Goal: Entertainment & Leisure: Consume media (video, audio)

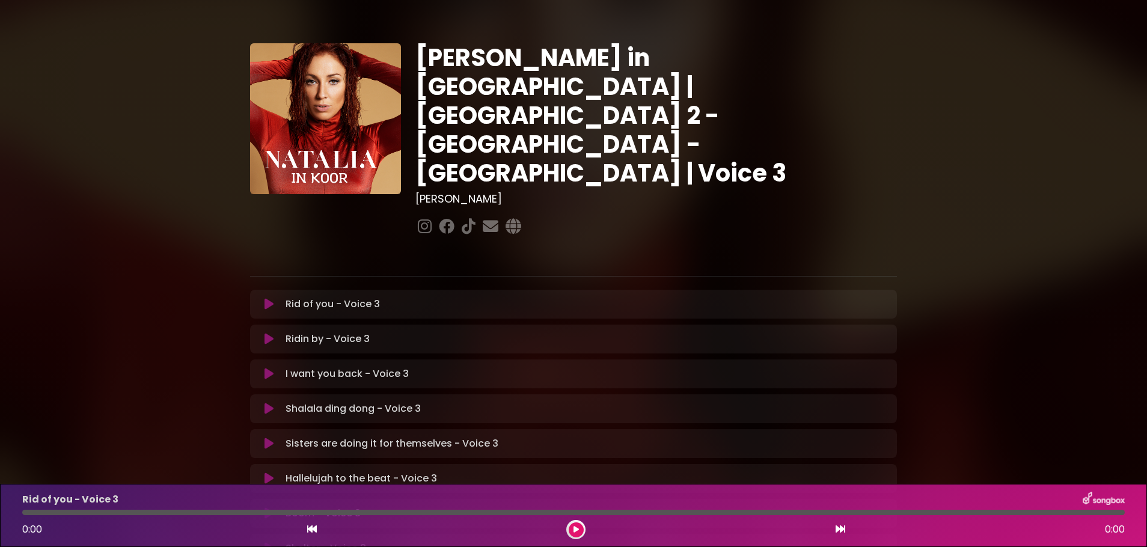
click at [267, 298] on icon at bounding box center [269, 304] width 9 height 12
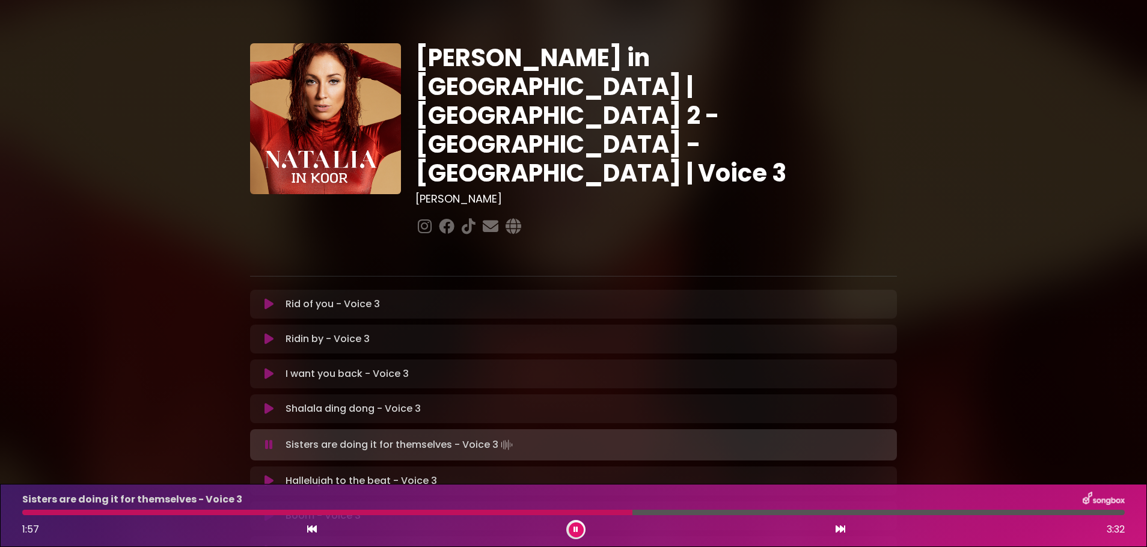
click at [529, 512] on div at bounding box center [327, 512] width 610 height 5
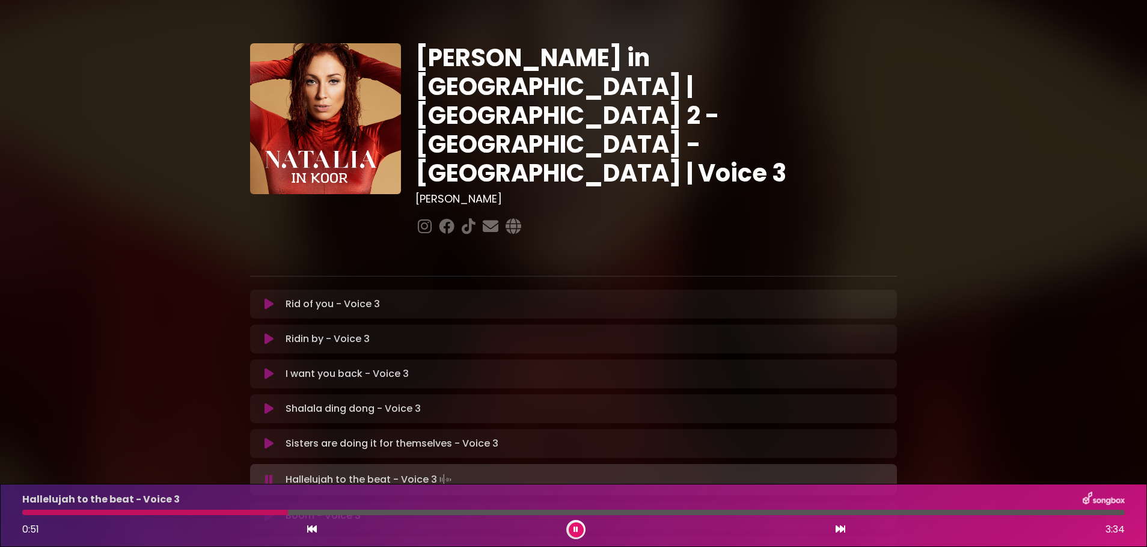
click at [33, 511] on div at bounding box center [155, 512] width 266 height 5
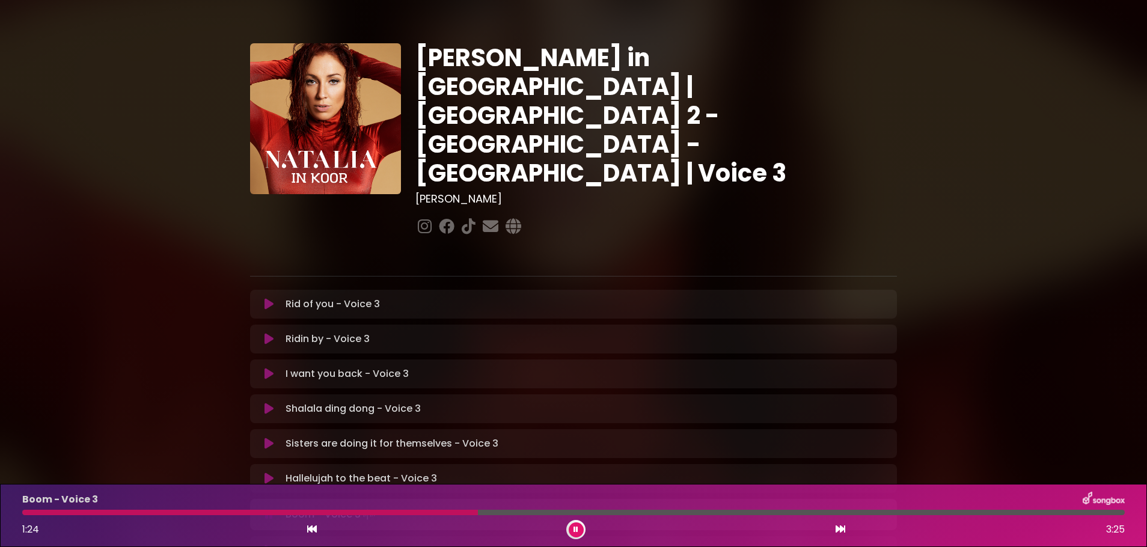
click at [374, 512] on div at bounding box center [250, 512] width 456 height 5
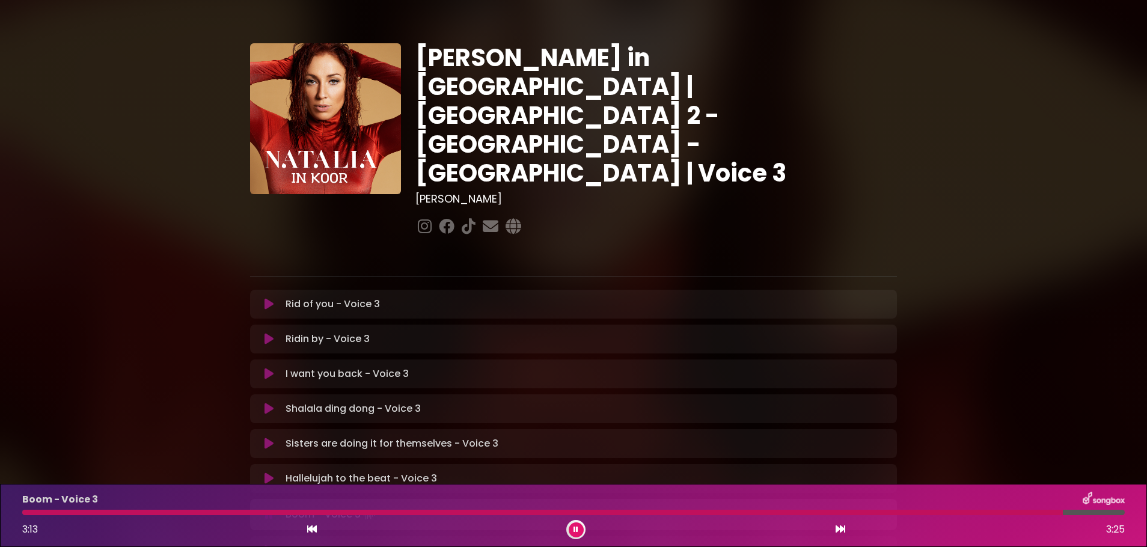
click at [1001, 165] on div "[PERSON_NAME] in [GEOGRAPHIC_DATA] | [GEOGRAPHIC_DATA] 2 - [GEOGRAPHIC_DATA] - …" at bounding box center [573, 369] width 1147 height 711
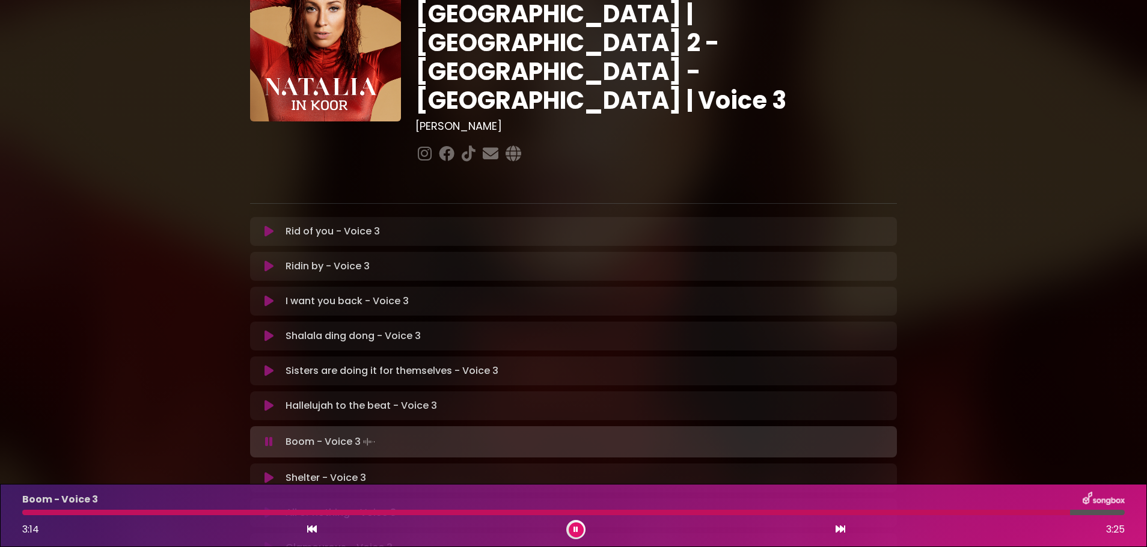
scroll to position [216, 0]
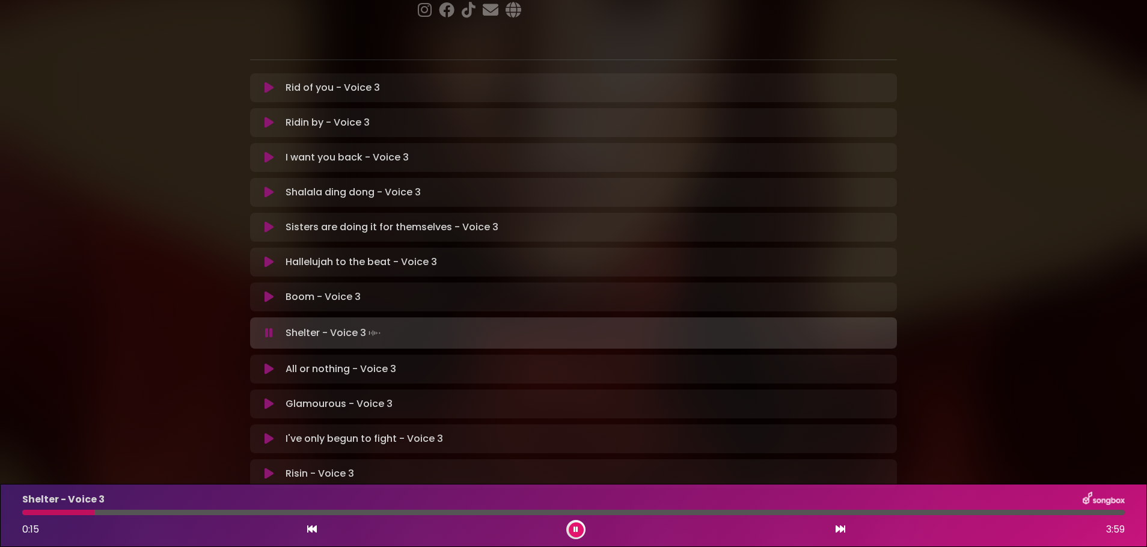
click at [185, 512] on div at bounding box center [573, 512] width 1103 height 5
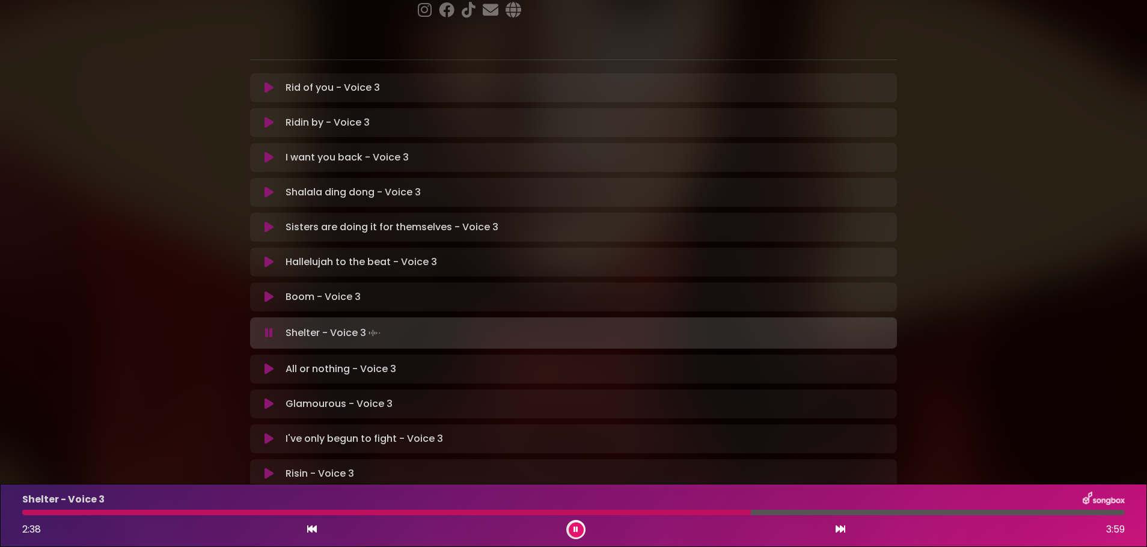
click at [799, 511] on div at bounding box center [573, 512] width 1103 height 5
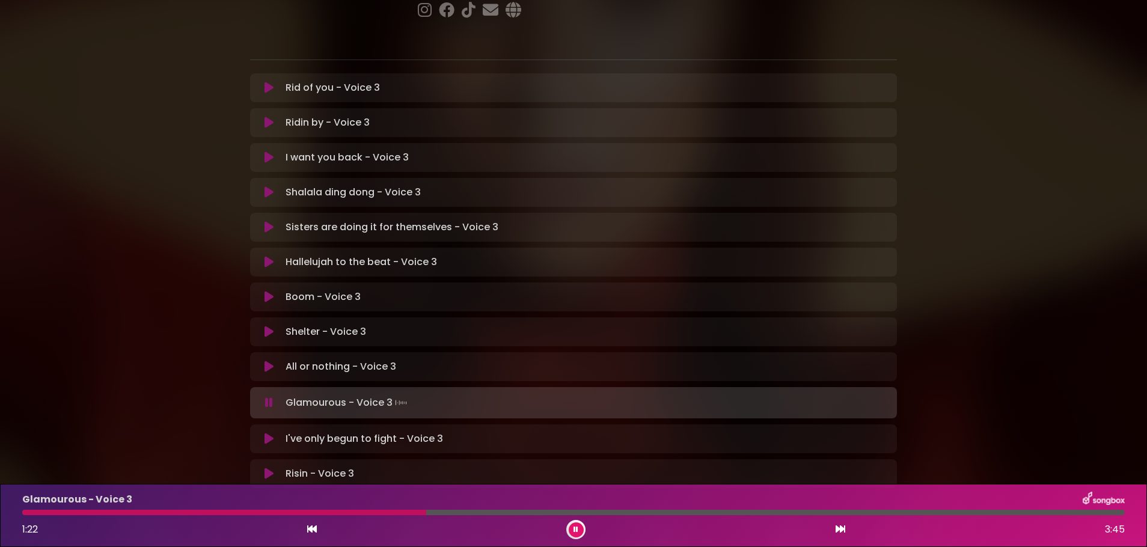
click at [302, 509] on div "Glamourous - Voice 3 1:22 3:45" at bounding box center [573, 516] width 1117 height 48
click at [306, 512] on div at bounding box center [226, 512] width 409 height 5
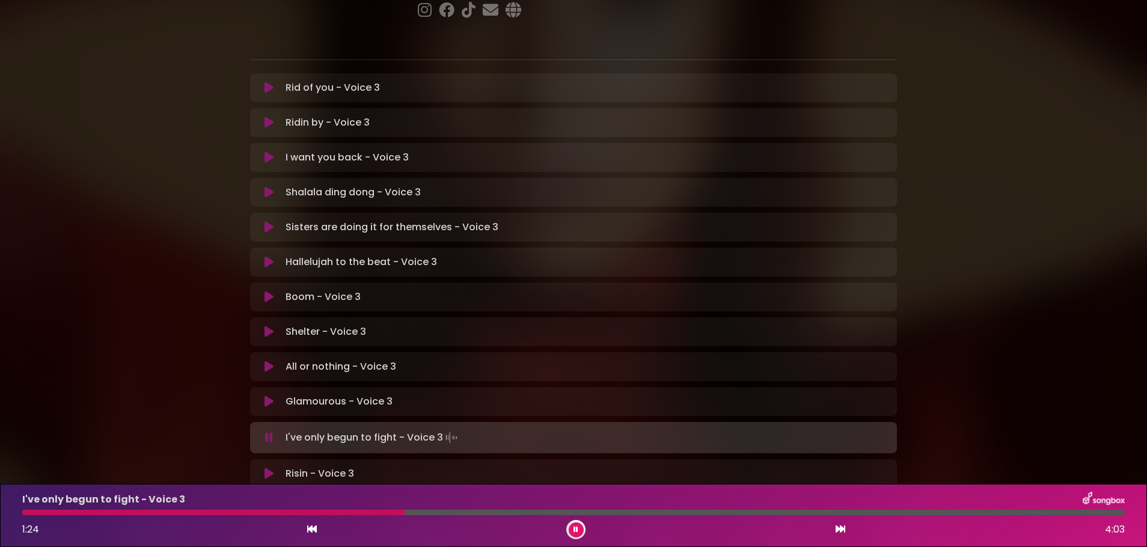
click at [132, 508] on div "I've only begun to fight - Voice 3 1:24 4:03" at bounding box center [573, 516] width 1117 height 48
click at [132, 508] on div "I've only begun to fight - Voice 3 1:25 4:03" at bounding box center [573, 516] width 1117 height 48
click at [134, 512] on div at bounding box center [217, 512] width 390 height 5
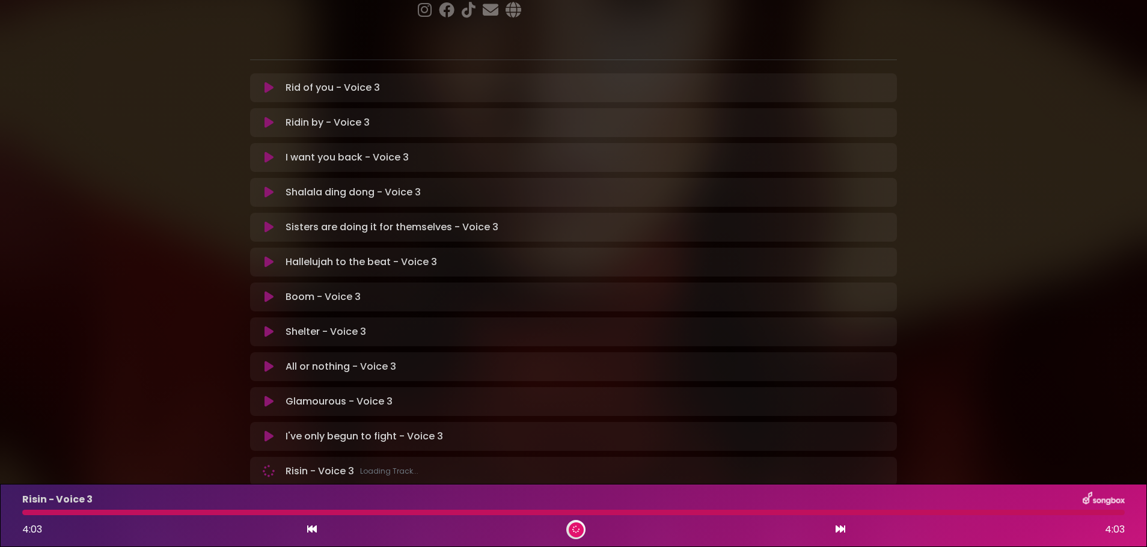
click at [791, 503] on div "Risin - Voice 3" at bounding box center [573, 500] width 1117 height 16
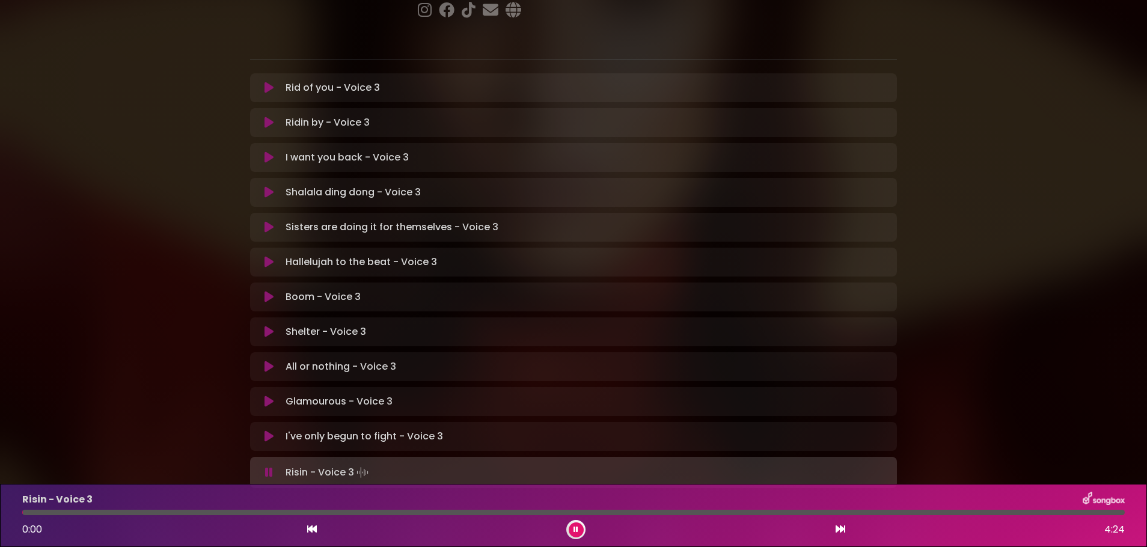
click at [796, 514] on div at bounding box center [573, 512] width 1103 height 5
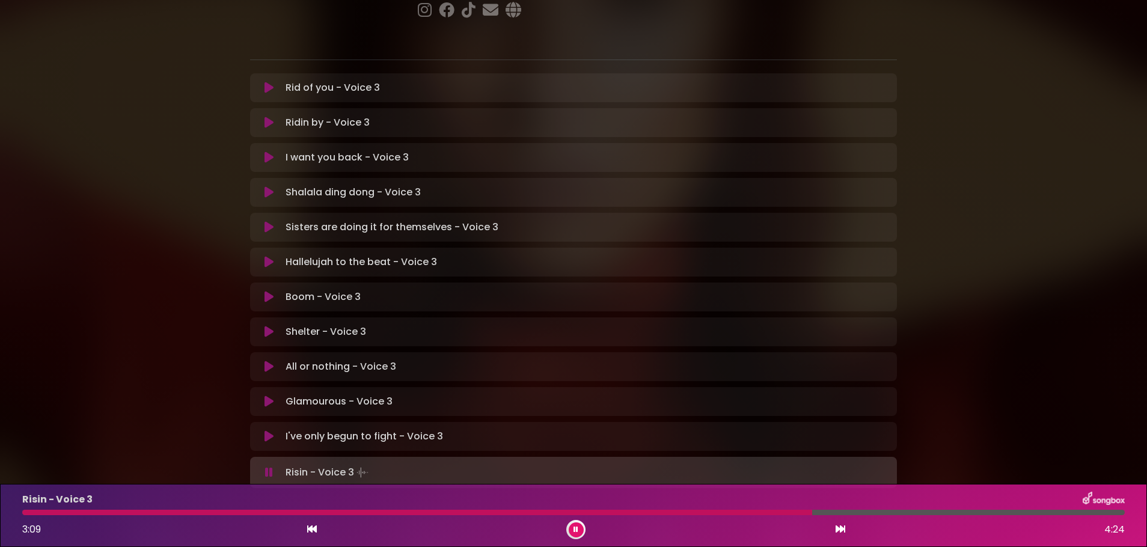
click at [28, 511] on div at bounding box center [417, 512] width 790 height 5
click at [32, 510] on div at bounding box center [571, 512] width 1098 height 5
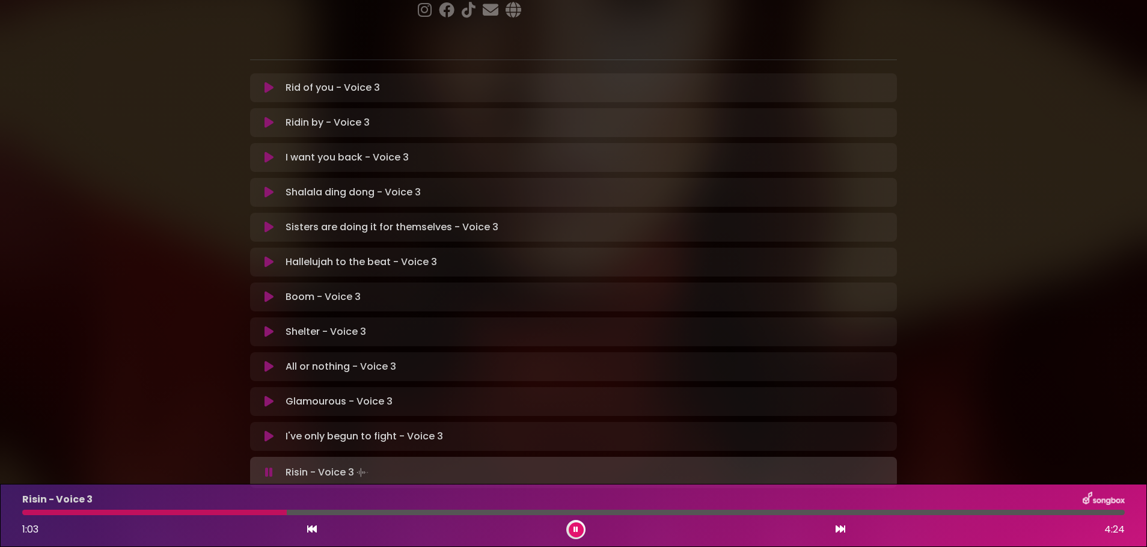
click at [230, 512] on div at bounding box center [154, 512] width 265 height 5
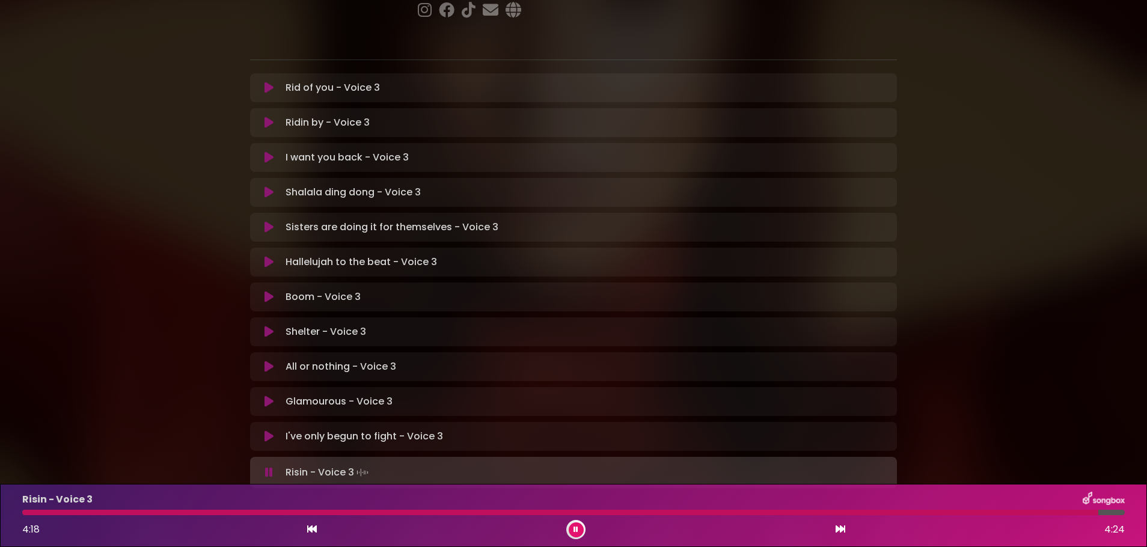
click at [245, 514] on div at bounding box center [560, 512] width 1076 height 5
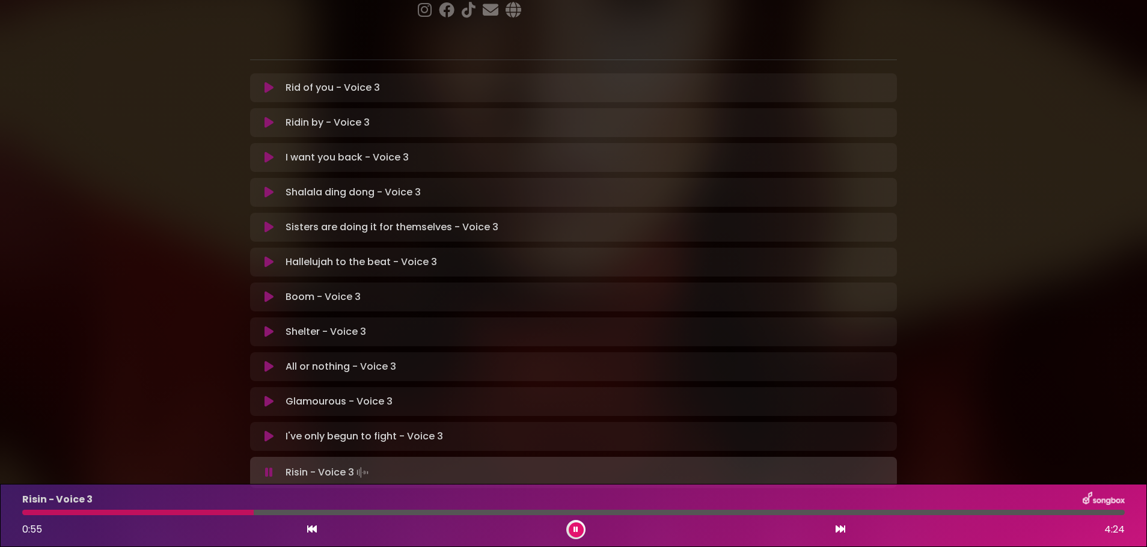
click at [177, 509] on div "Risin - Voice 3 0:55 4:24" at bounding box center [573, 516] width 1117 height 48
click at [215, 511] on div at bounding box center [142, 512] width 241 height 5
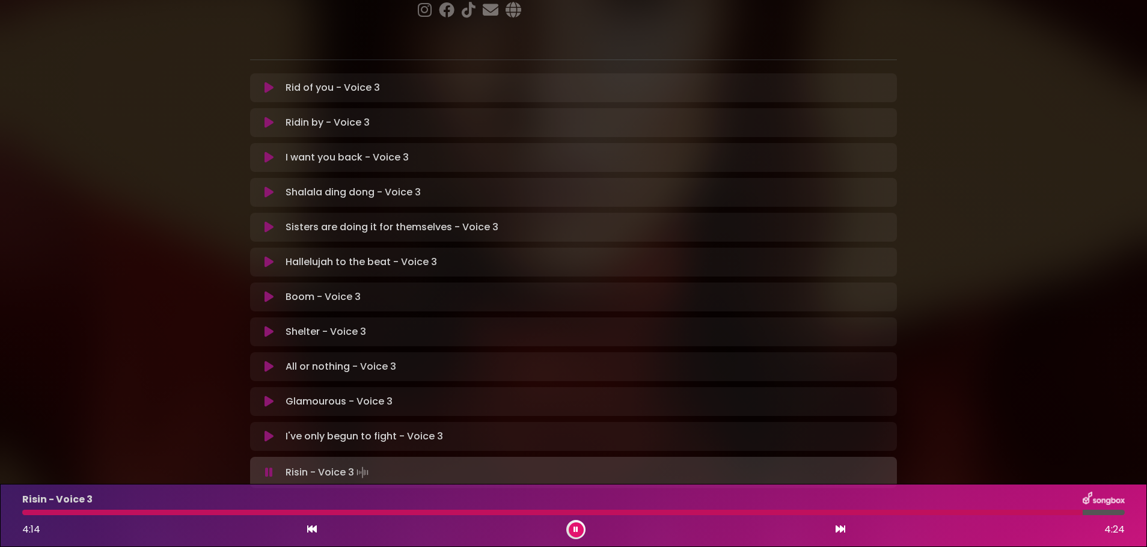
click at [265, 431] on icon at bounding box center [269, 437] width 9 height 12
